Goal: Navigation & Orientation: Find specific page/section

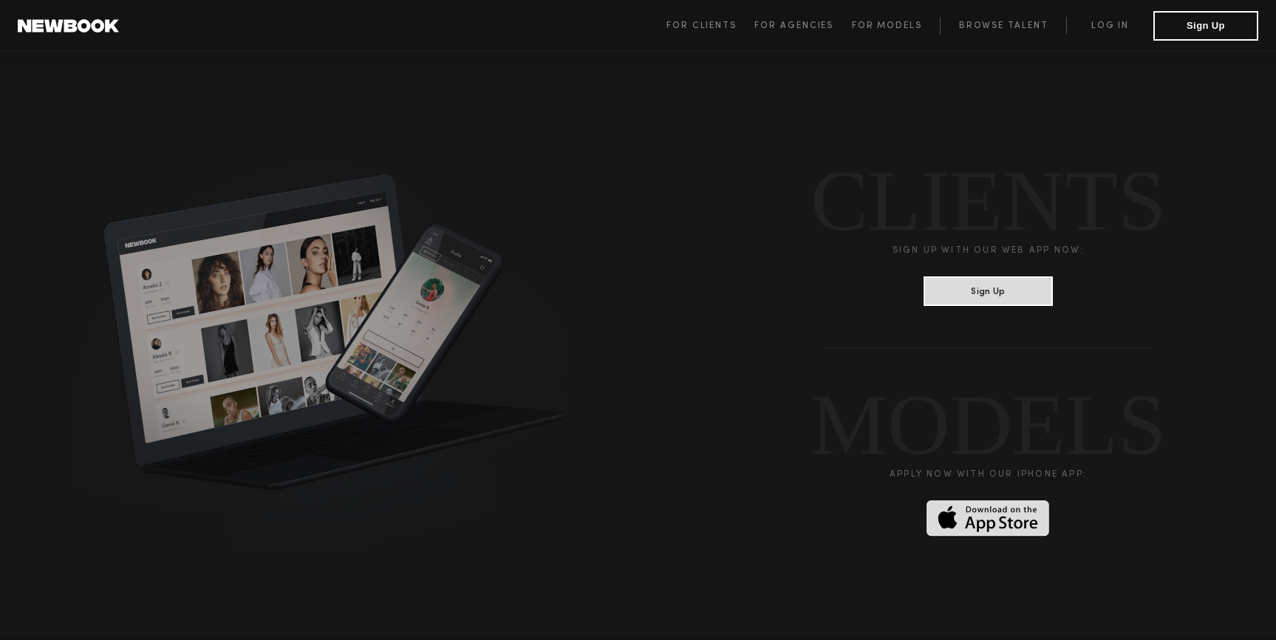
scroll to position [3992, 0]
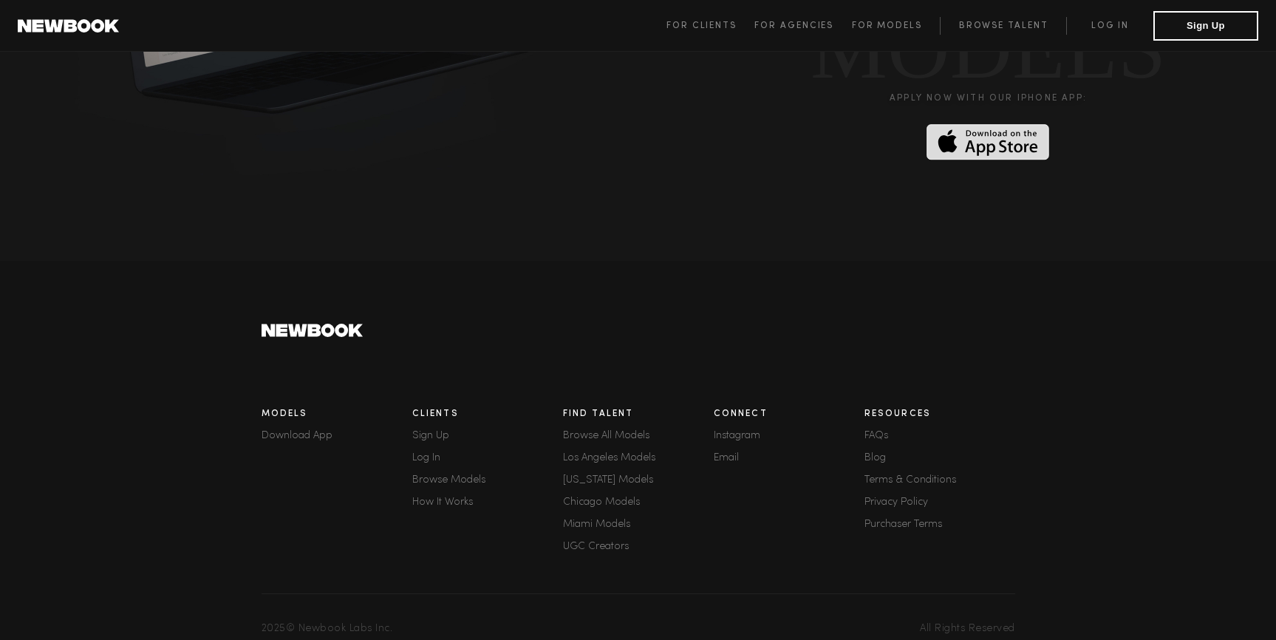
click at [626, 453] on link "Los Angeles Models" at bounding box center [638, 458] width 151 height 10
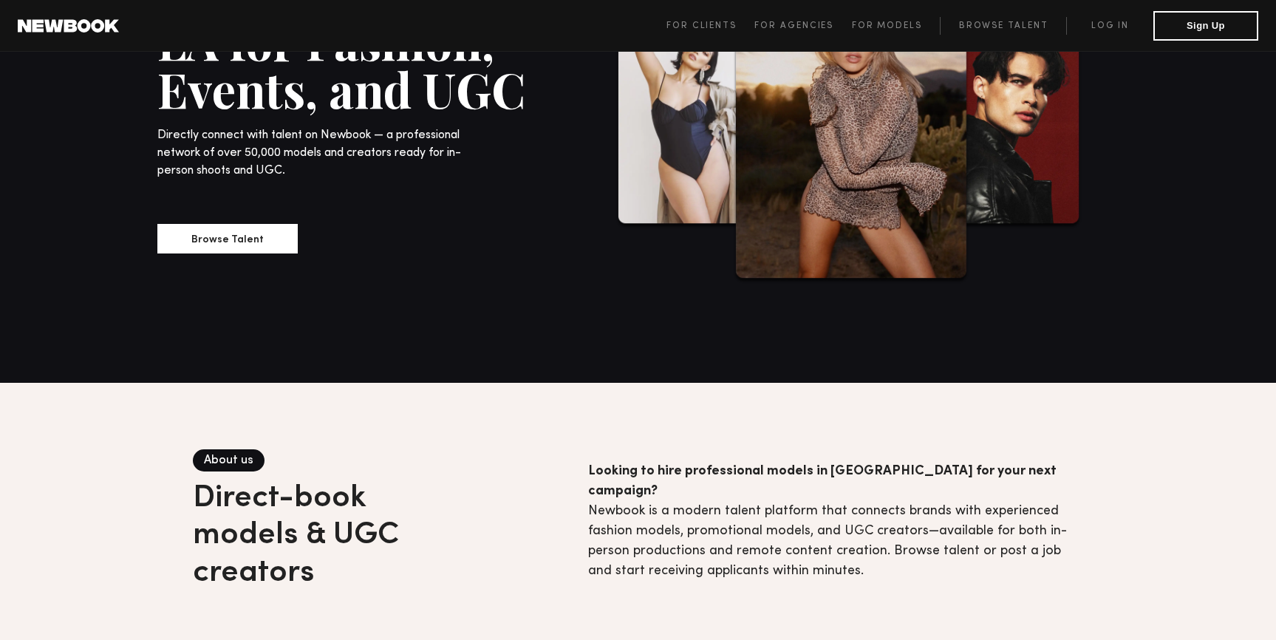
scroll to position [318, 0]
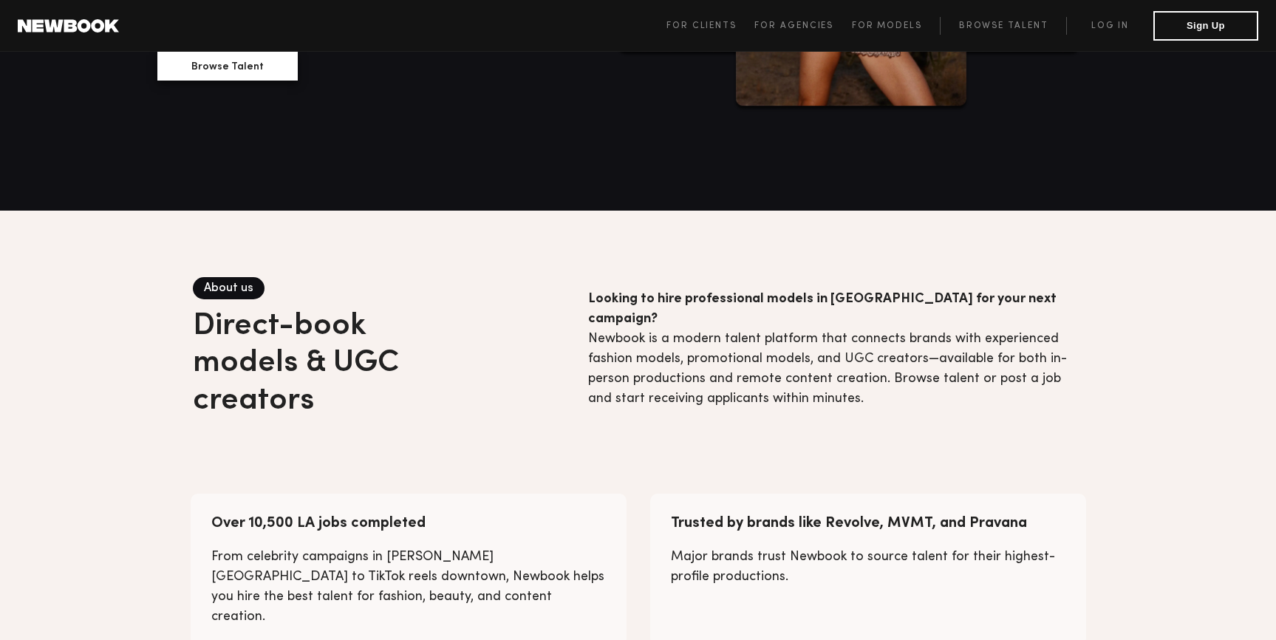
click at [276, 72] on button "Browse Talent" at bounding box center [227, 66] width 140 height 30
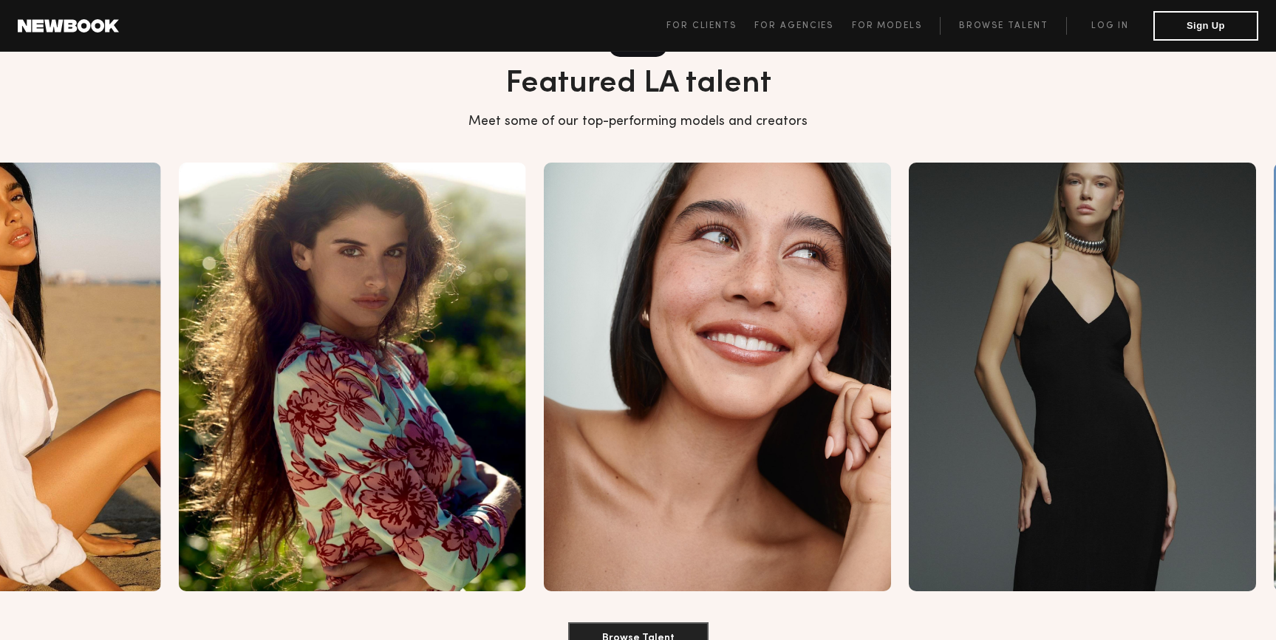
scroll to position [1652, 0]
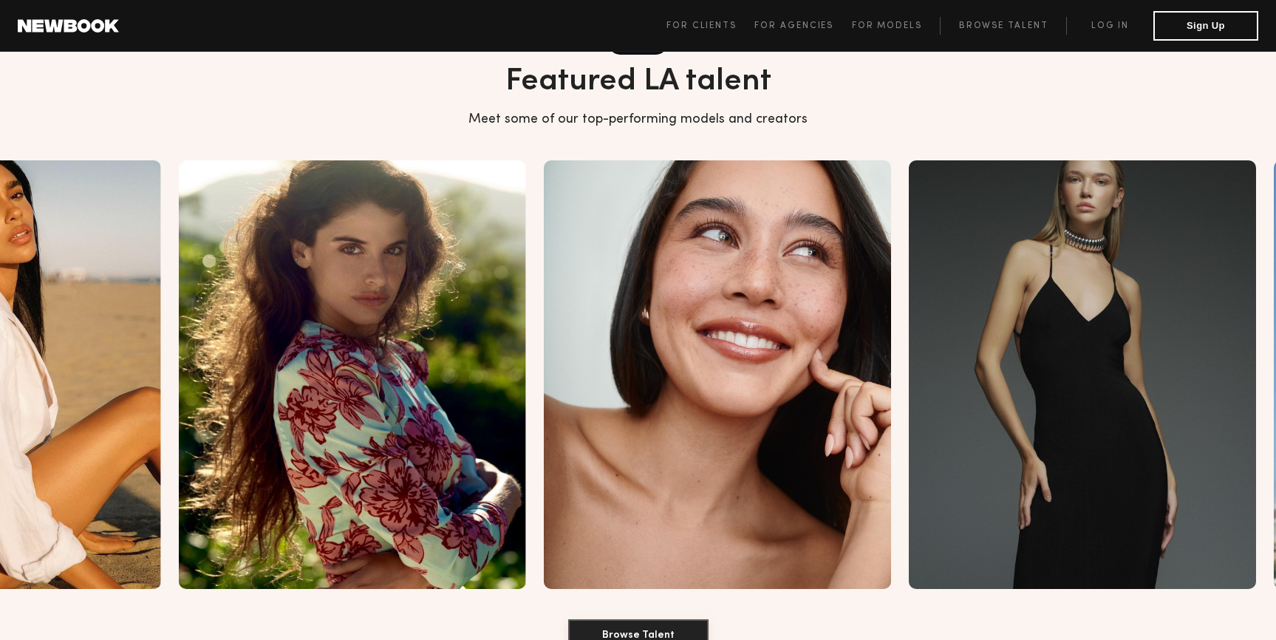
click at [662, 619] on button "Browse Talent" at bounding box center [638, 634] width 140 height 30
click at [568, 619] on button "Browse Talent" at bounding box center [638, 634] width 140 height 30
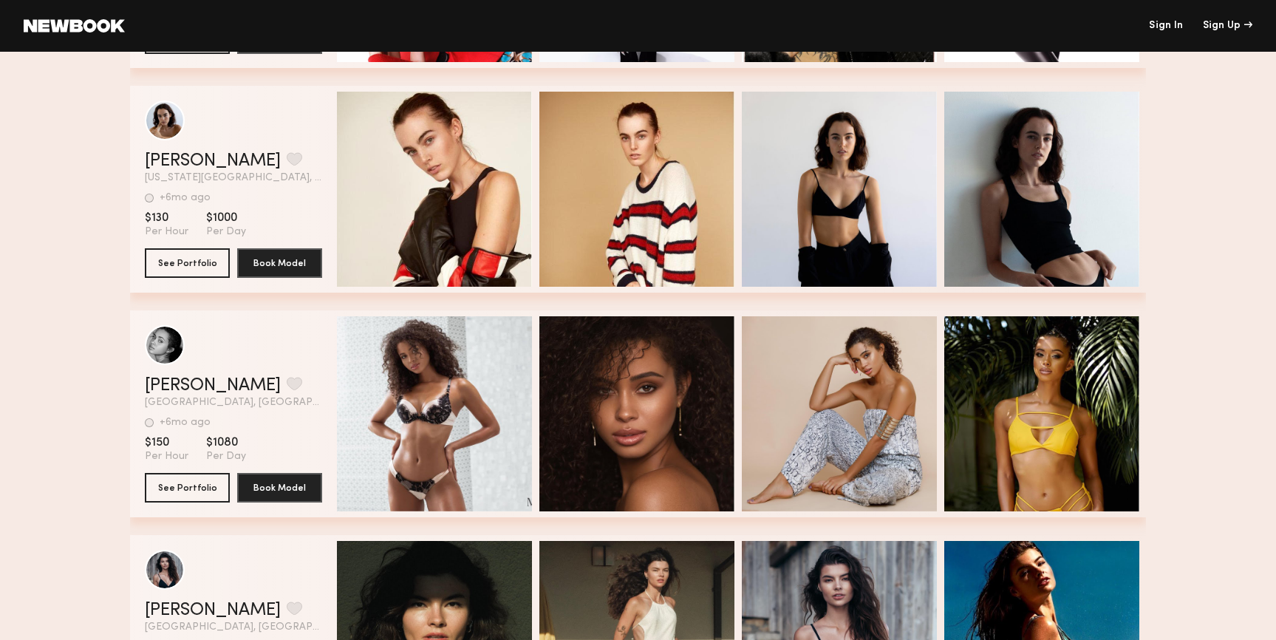
scroll to position [3054, 0]
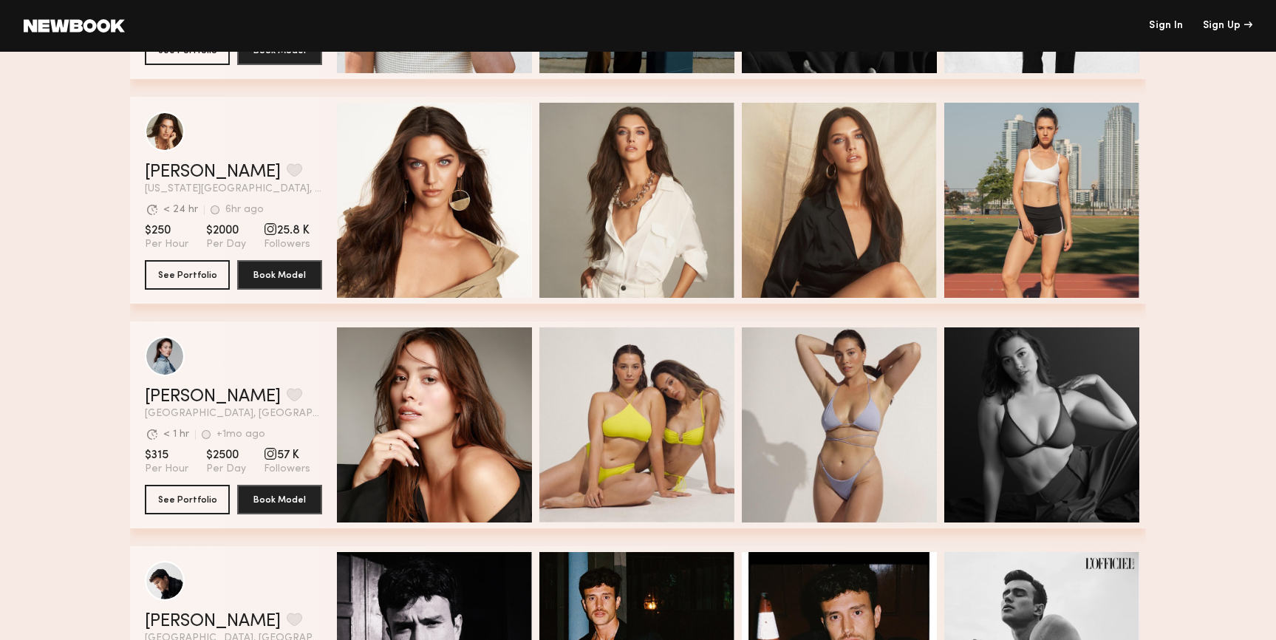
scroll to position [915, 0]
